Goal: Find specific page/section: Find specific page/section

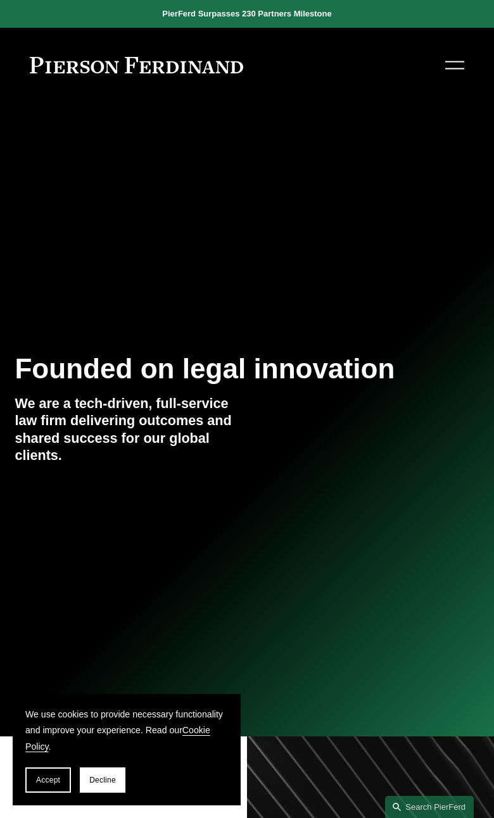
click at [454, 58] on div at bounding box center [454, 65] width 19 height 22
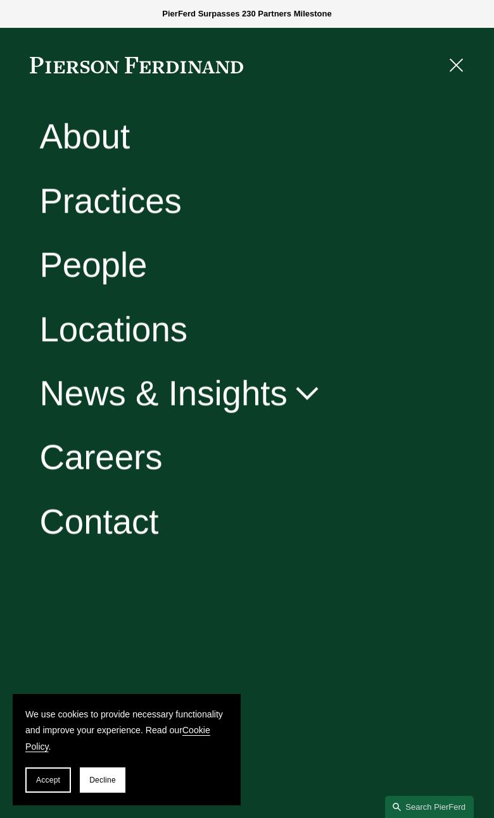
click at [82, 323] on link "Locations" at bounding box center [113, 330] width 148 height 35
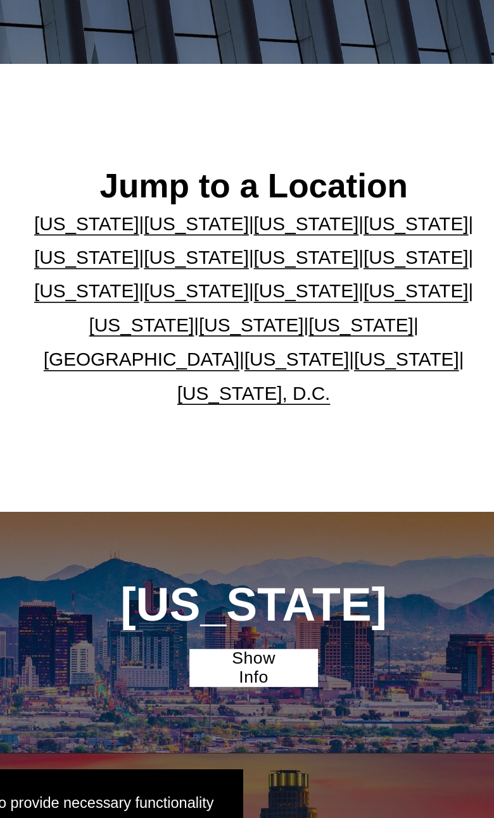
click at [181, 380] on link "Georgia" at bounding box center [212, 386] width 63 height 13
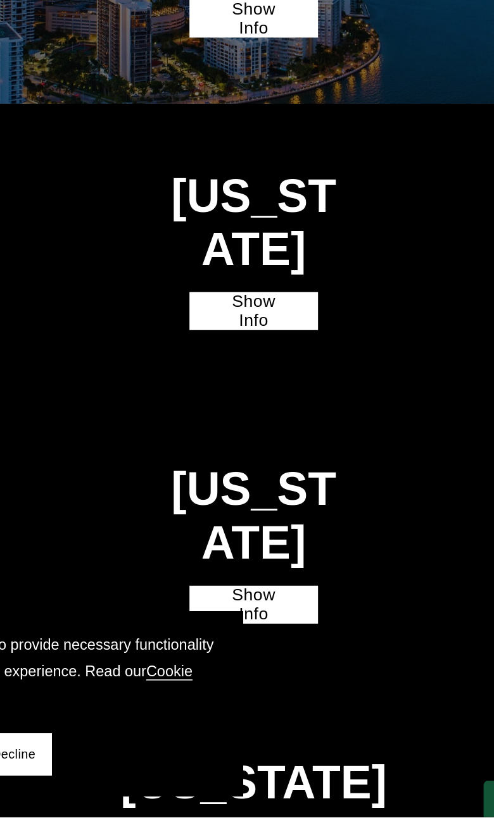
scroll to position [1058, 0]
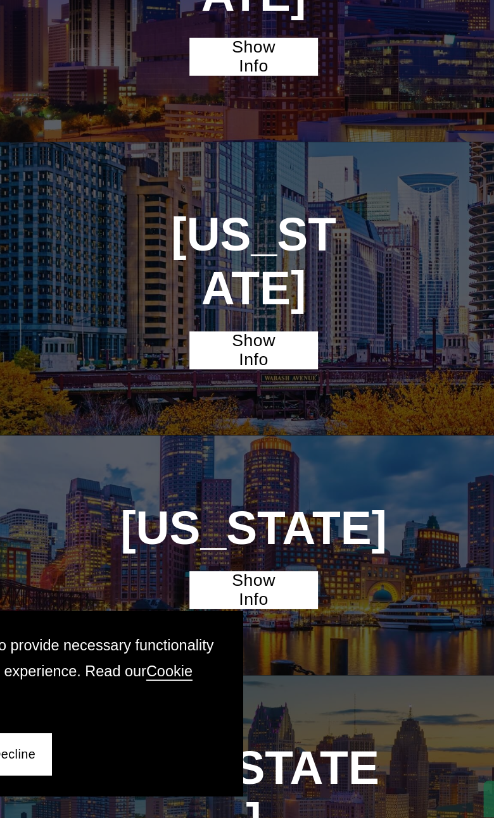
click at [208, 349] on link "Show Info" at bounding box center [246, 360] width 77 height 23
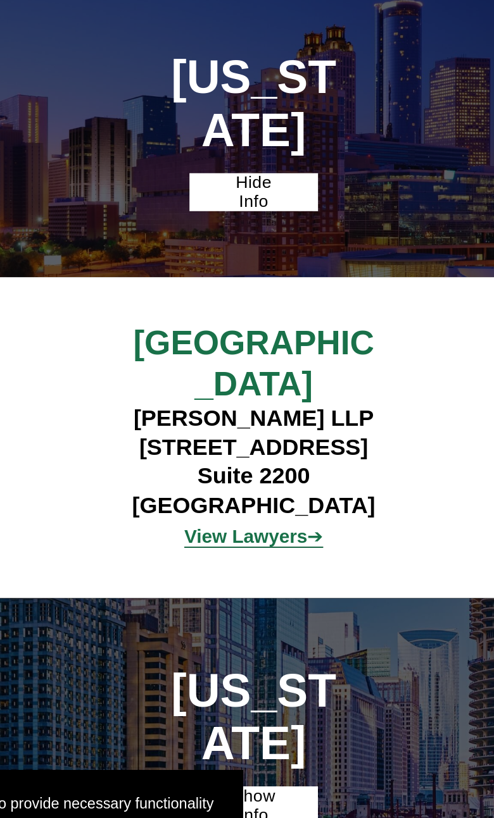
scroll to position [1073, 0]
click at [205, 547] on strong "View Lawyers" at bounding box center [242, 553] width 74 height 13
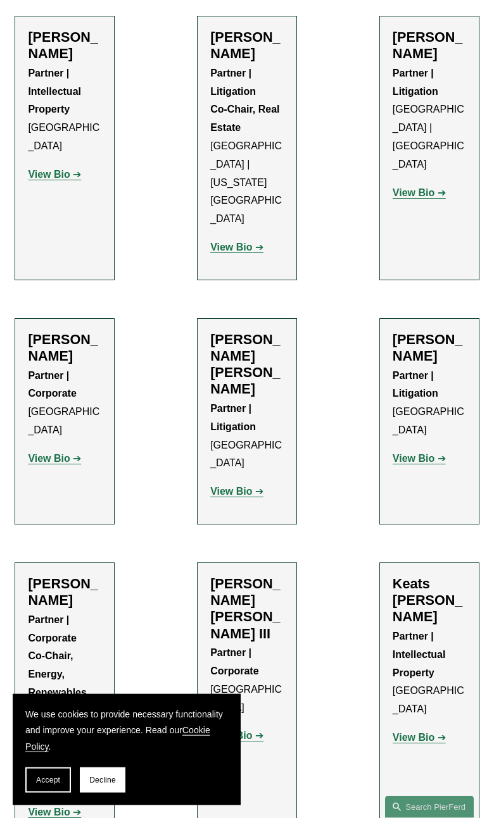
scroll to position [1556, 0]
